Goal: Task Accomplishment & Management: Complete application form

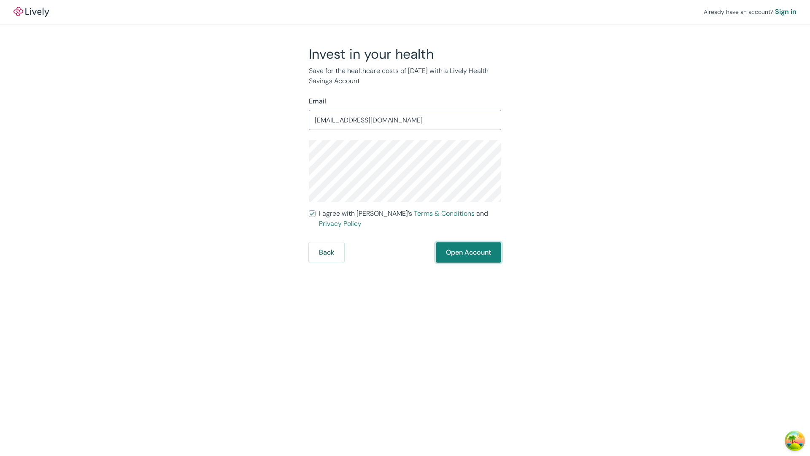
click at [468, 242] on button "Open Account" at bounding box center [468, 252] width 65 height 20
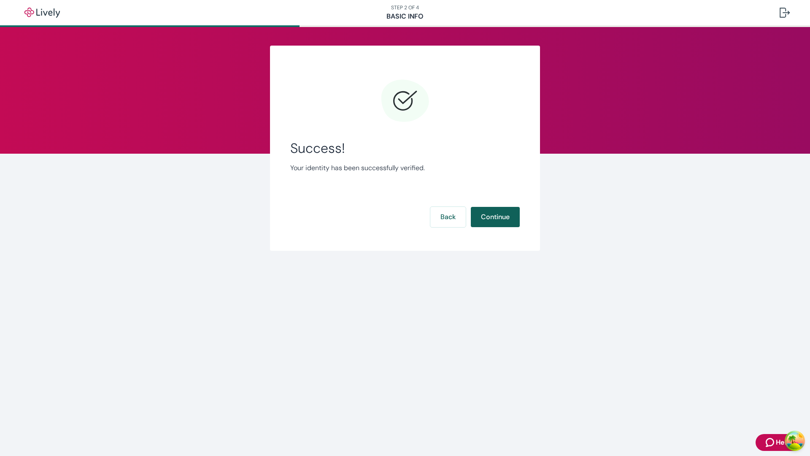
click at [495, 217] on button "Continue" at bounding box center [495, 217] width 49 height 20
